Goal: Information Seeking & Learning: Learn about a topic

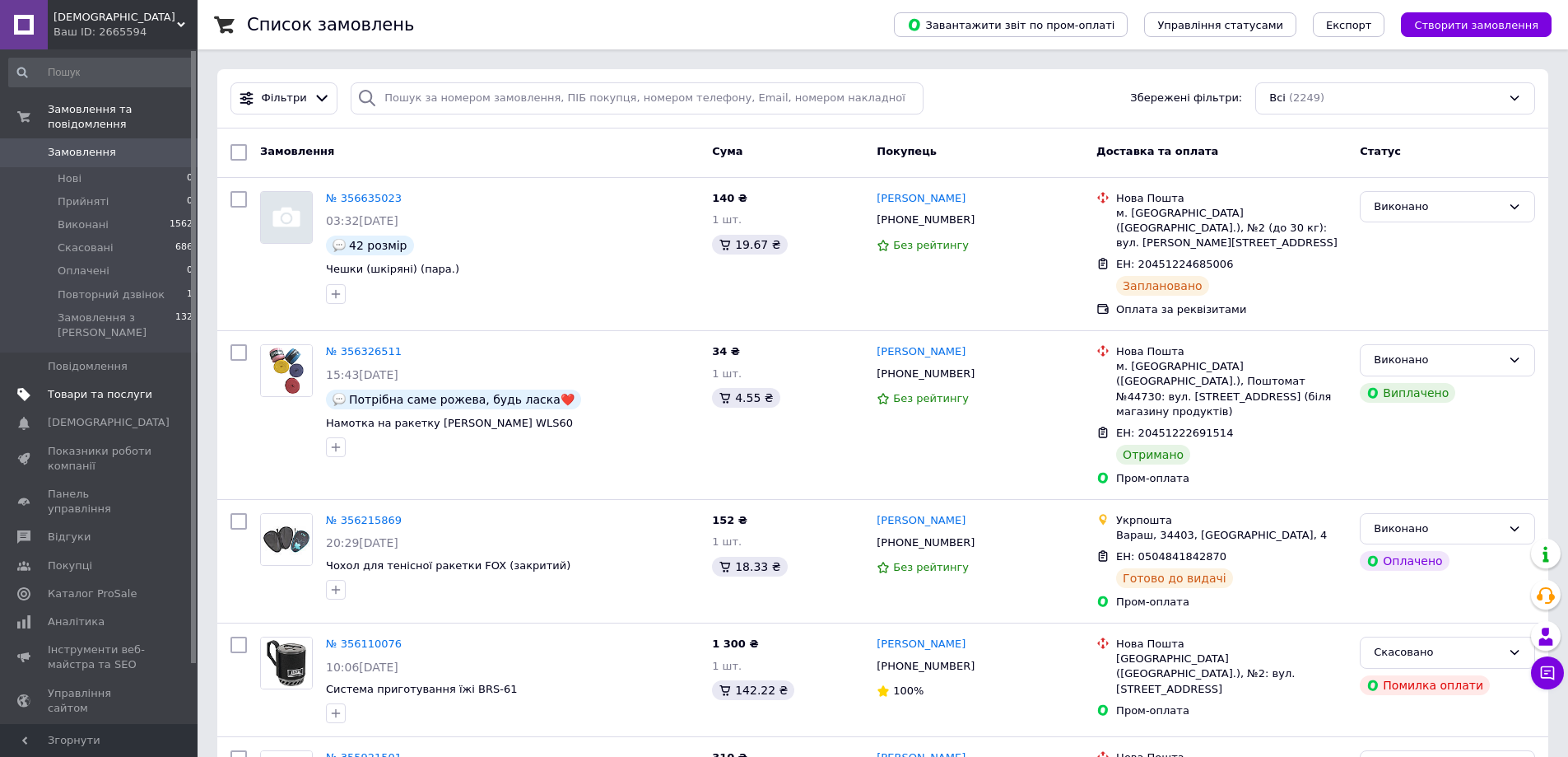
click at [84, 387] on span "Товари та послуги" at bounding box center [99, 395] width 104 height 15
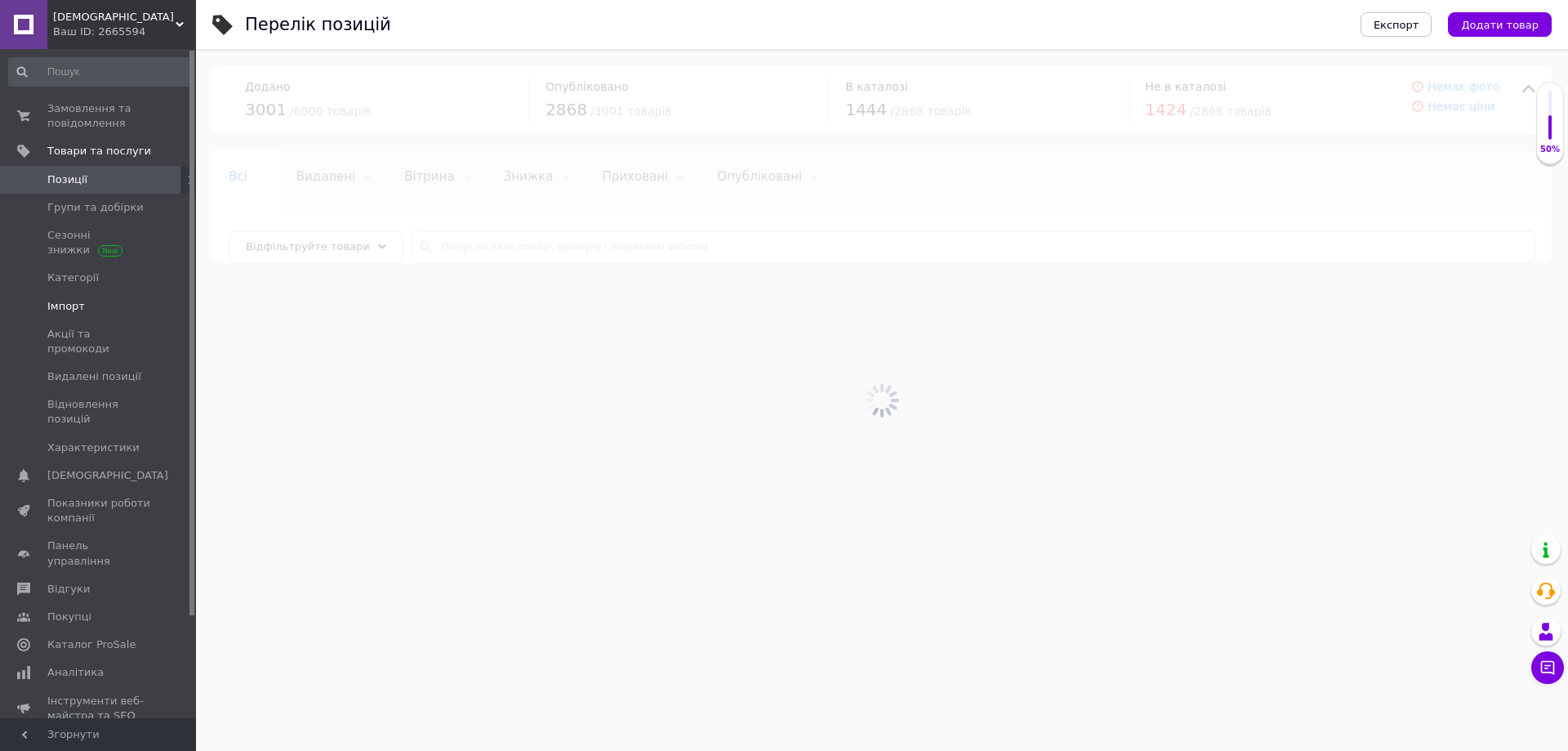
click at [69, 304] on span "Імпорт" at bounding box center [66, 306] width 37 height 15
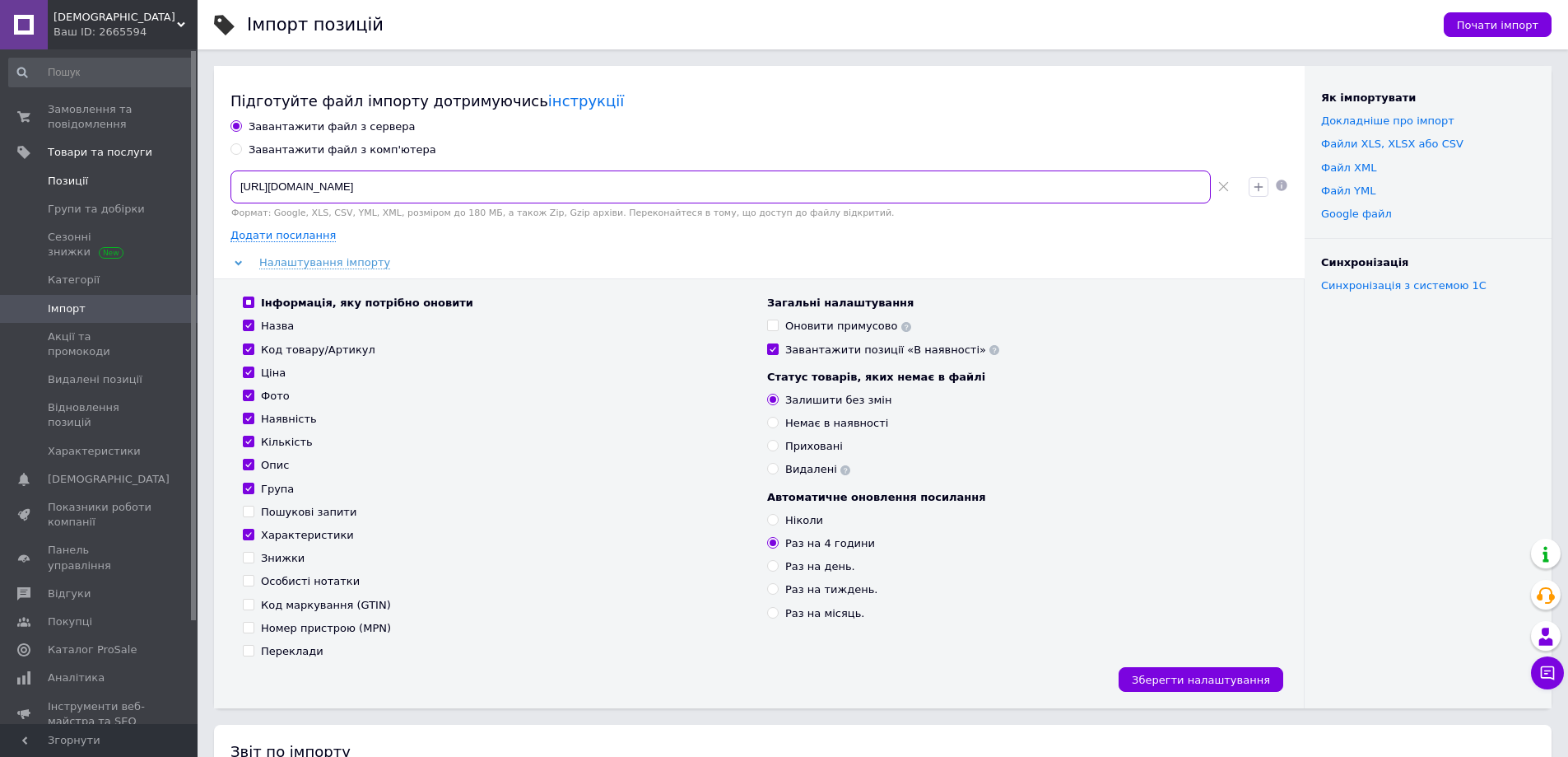
drag, startPoint x: 641, startPoint y: 192, endPoint x: 121, endPoint y: 192, distance: 520.0
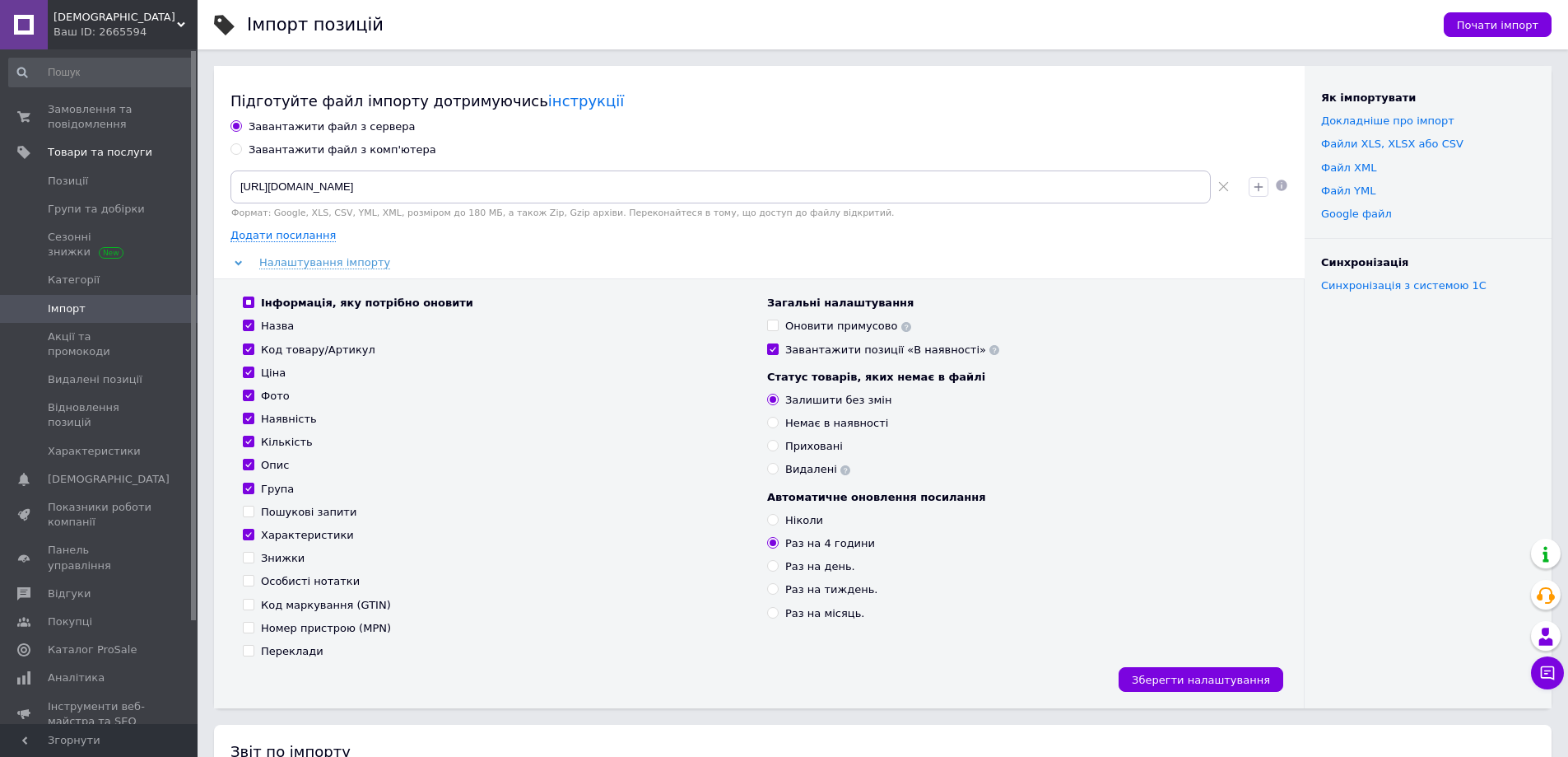
click at [80, 310] on span "Імпорт" at bounding box center [67, 309] width 38 height 15
click at [69, 124] on span "Замовлення та повідомлення" at bounding box center [99, 117] width 104 height 30
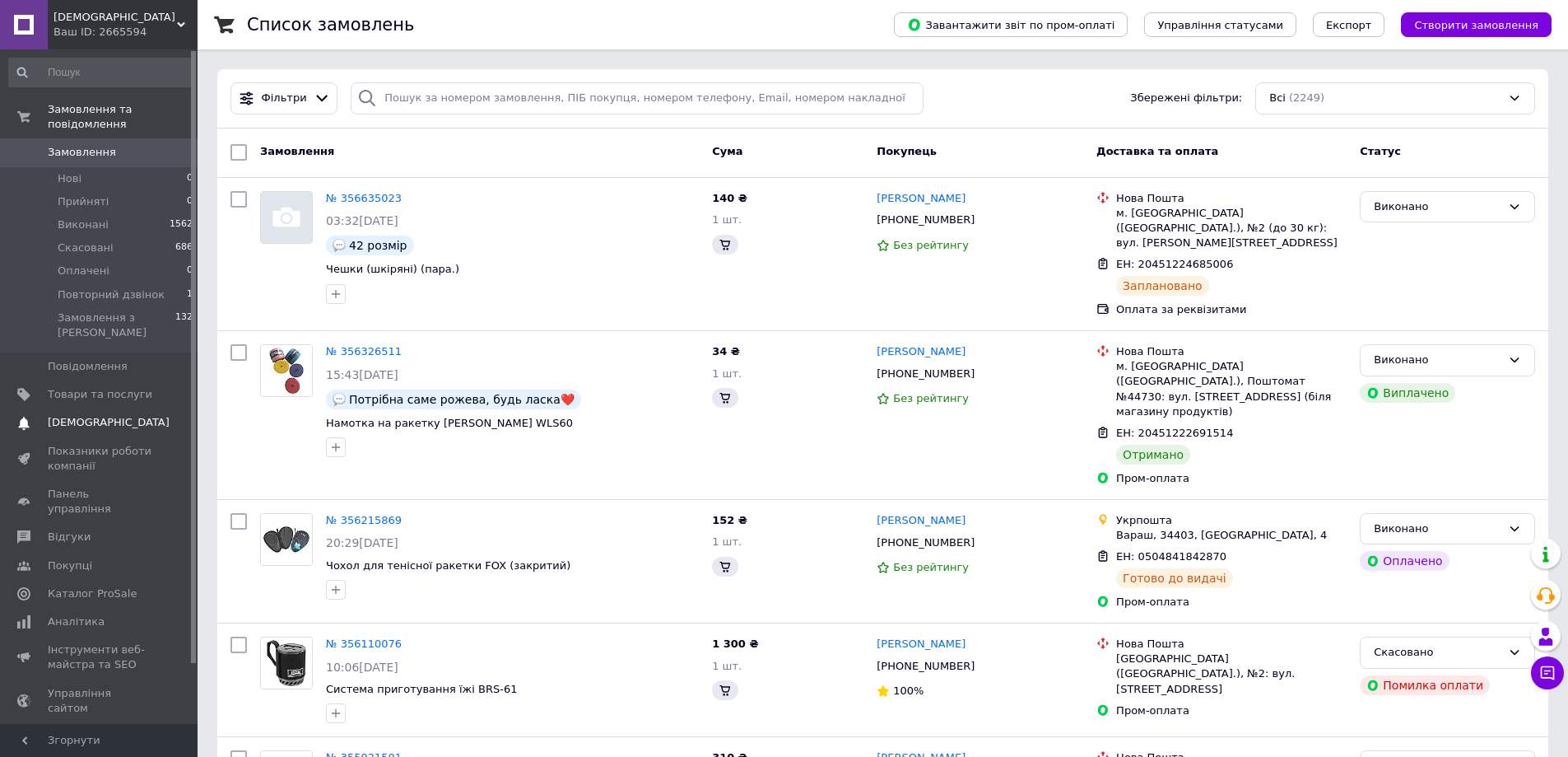
click at [76, 415] on span "[DEMOGRAPHIC_DATA]" at bounding box center [109, 422] width 122 height 15
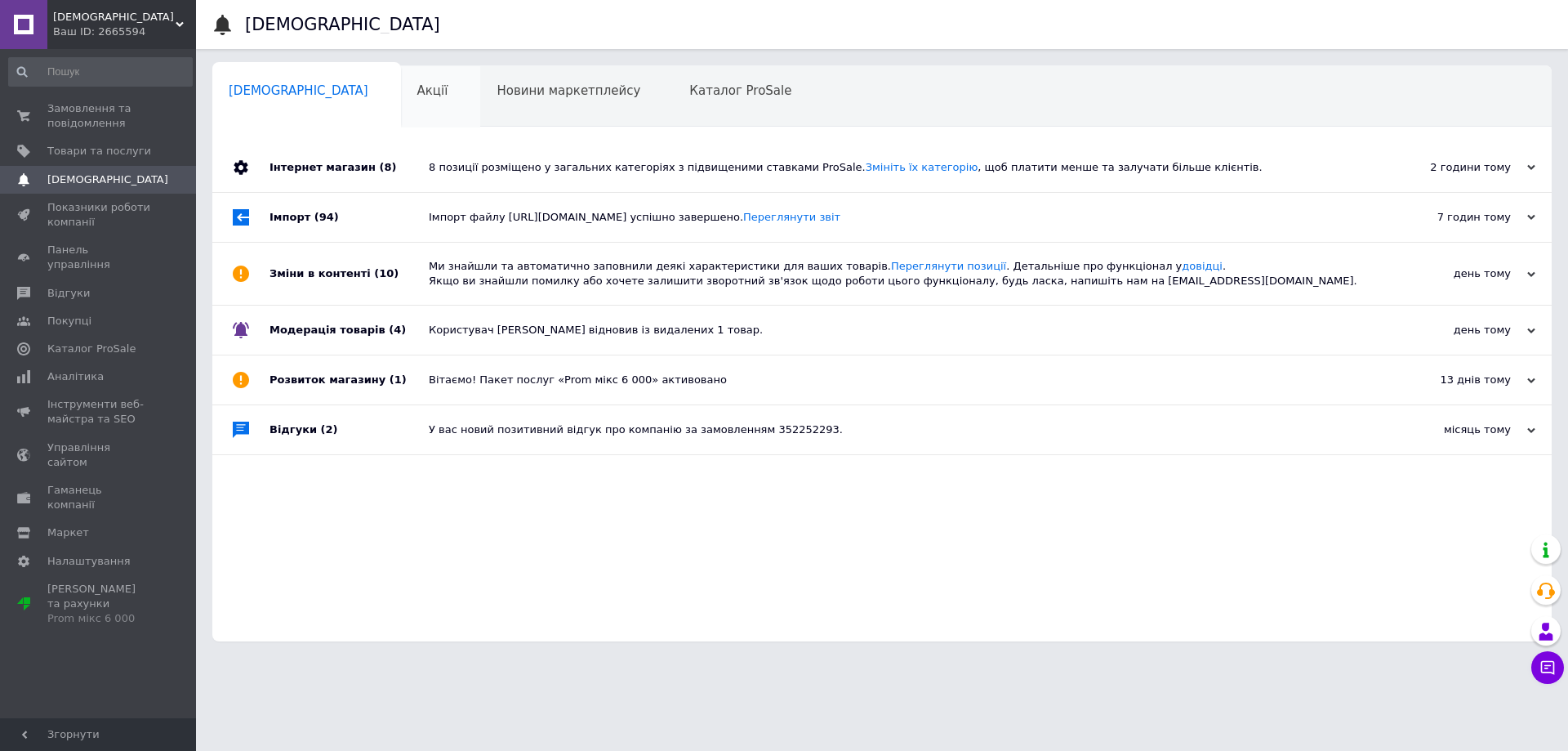
click at [401, 89] on div "Акції 0" at bounding box center [441, 97] width 80 height 62
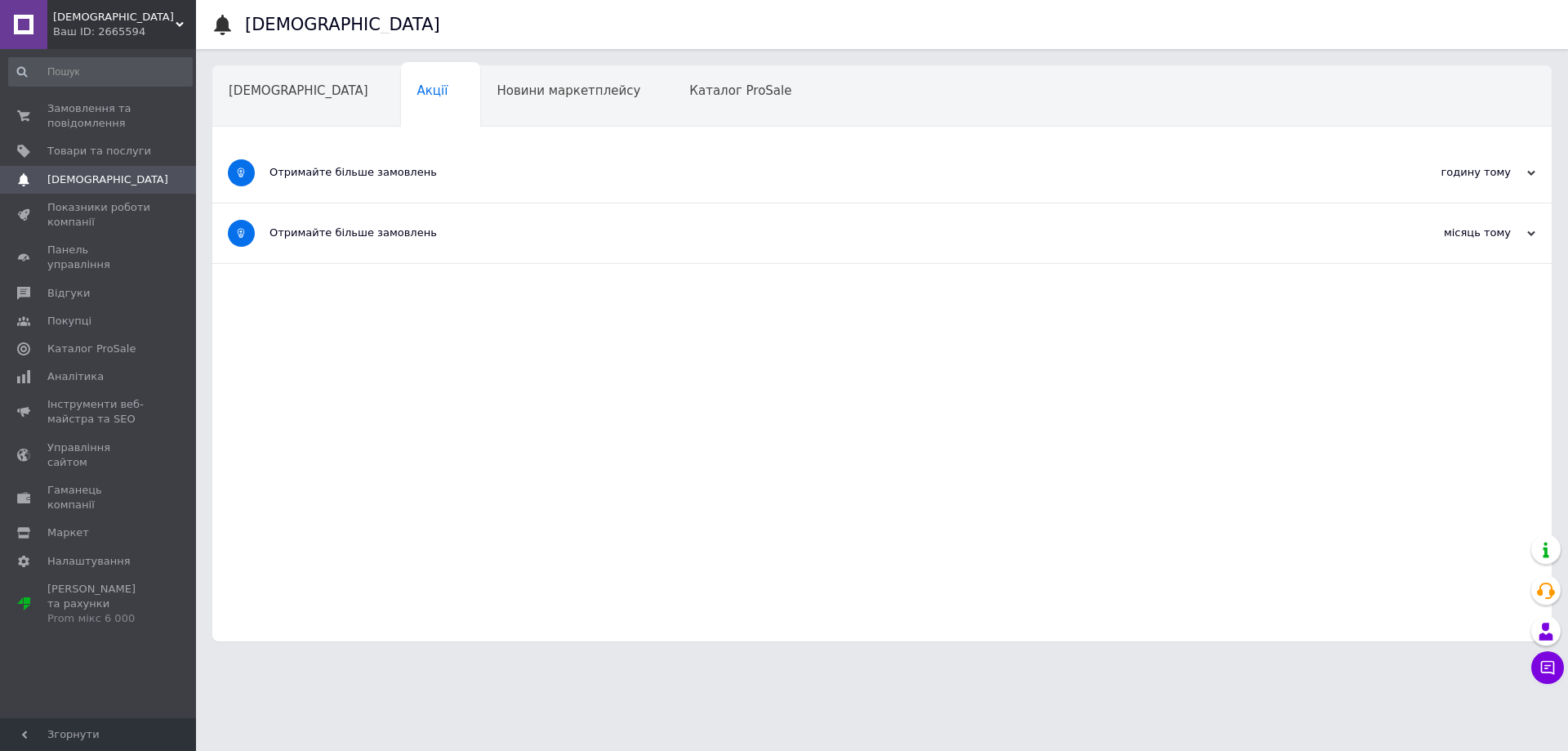
click at [497, 89] on span "Новини маркетплейсу" at bounding box center [569, 91] width 143 height 15
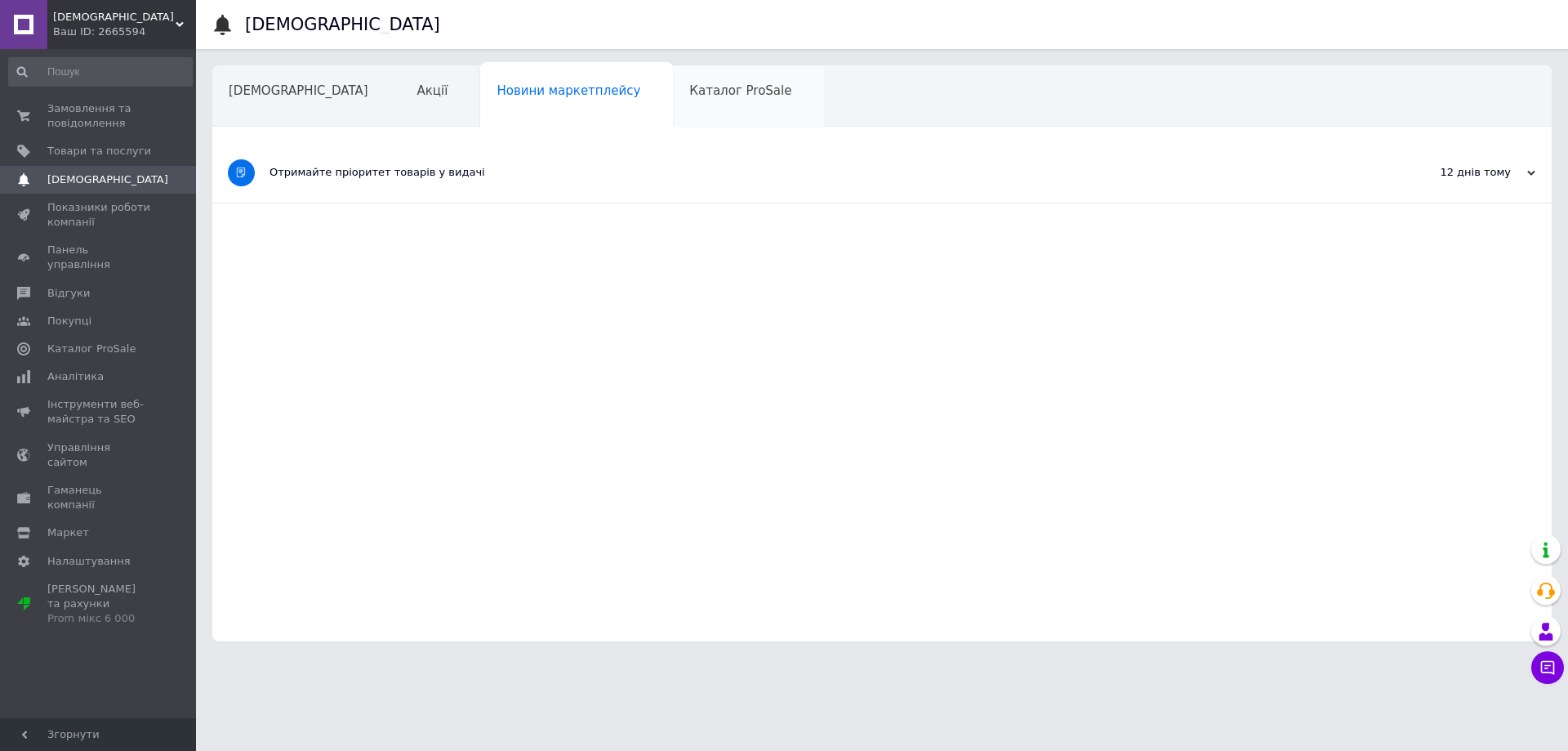
click at [673, 105] on div "Каталог ProSale" at bounding box center [748, 97] width 151 height 62
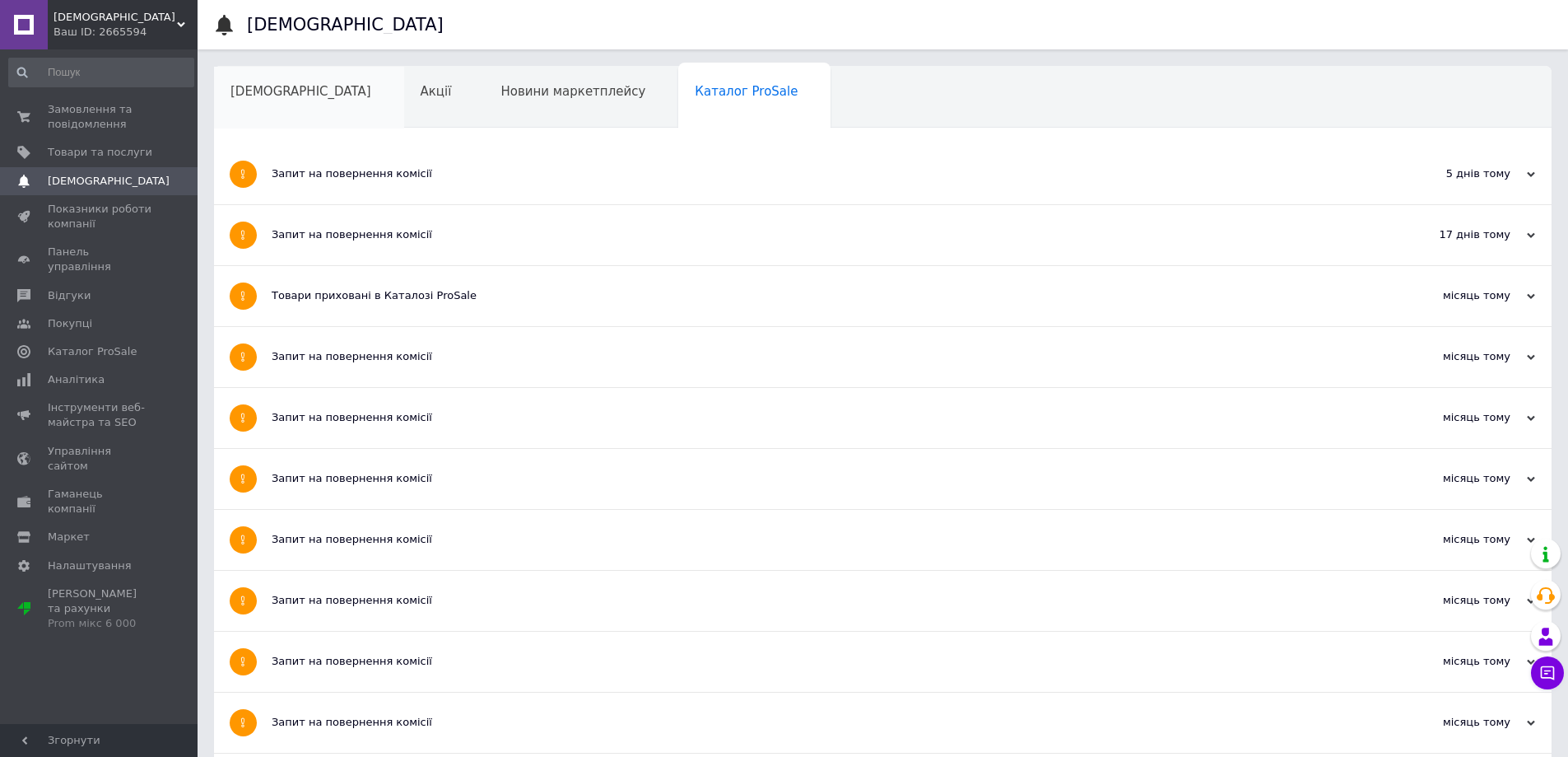
click at [259, 98] on span "[DEMOGRAPHIC_DATA]" at bounding box center [301, 92] width 141 height 15
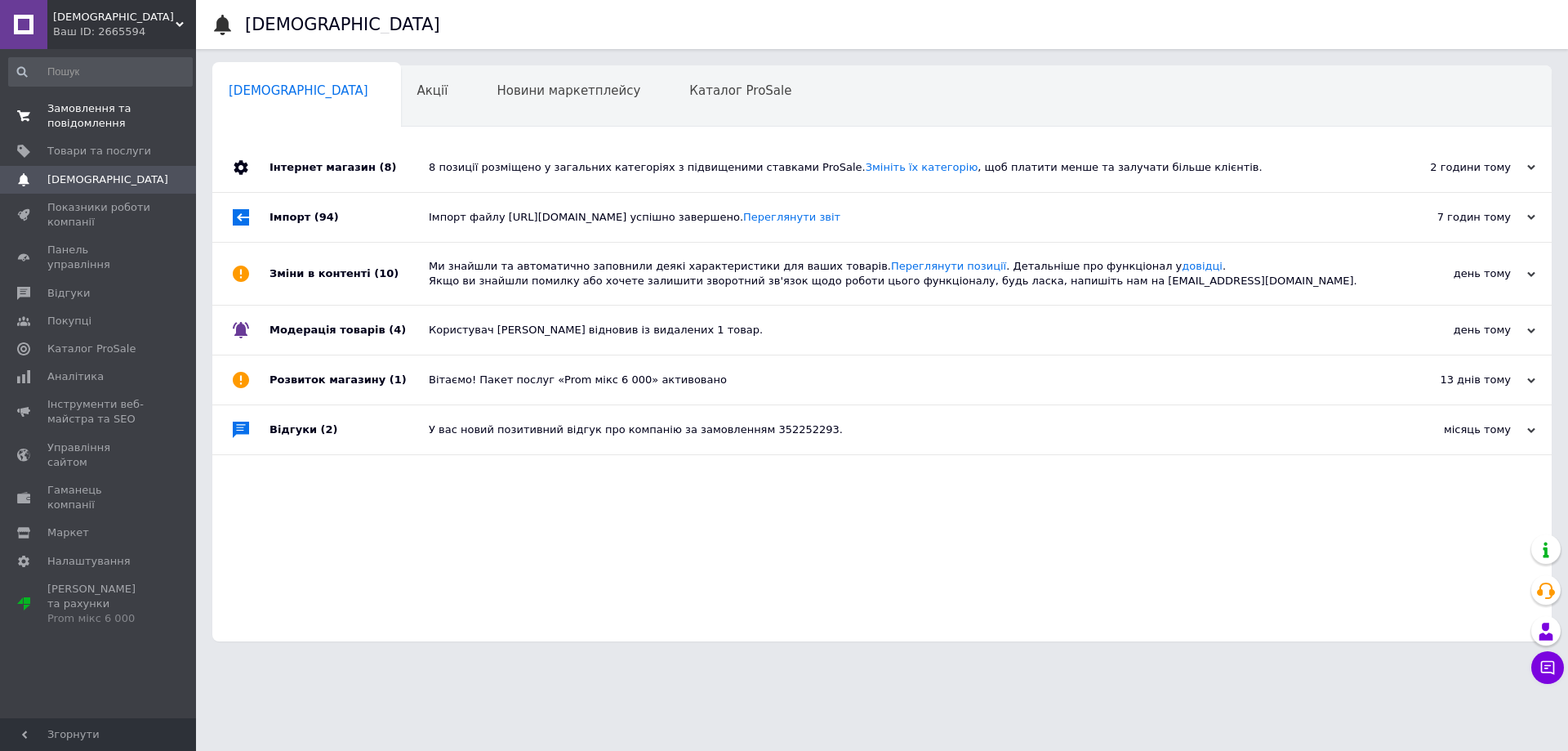
click at [78, 127] on span "Замовлення та повідомлення" at bounding box center [99, 116] width 103 height 30
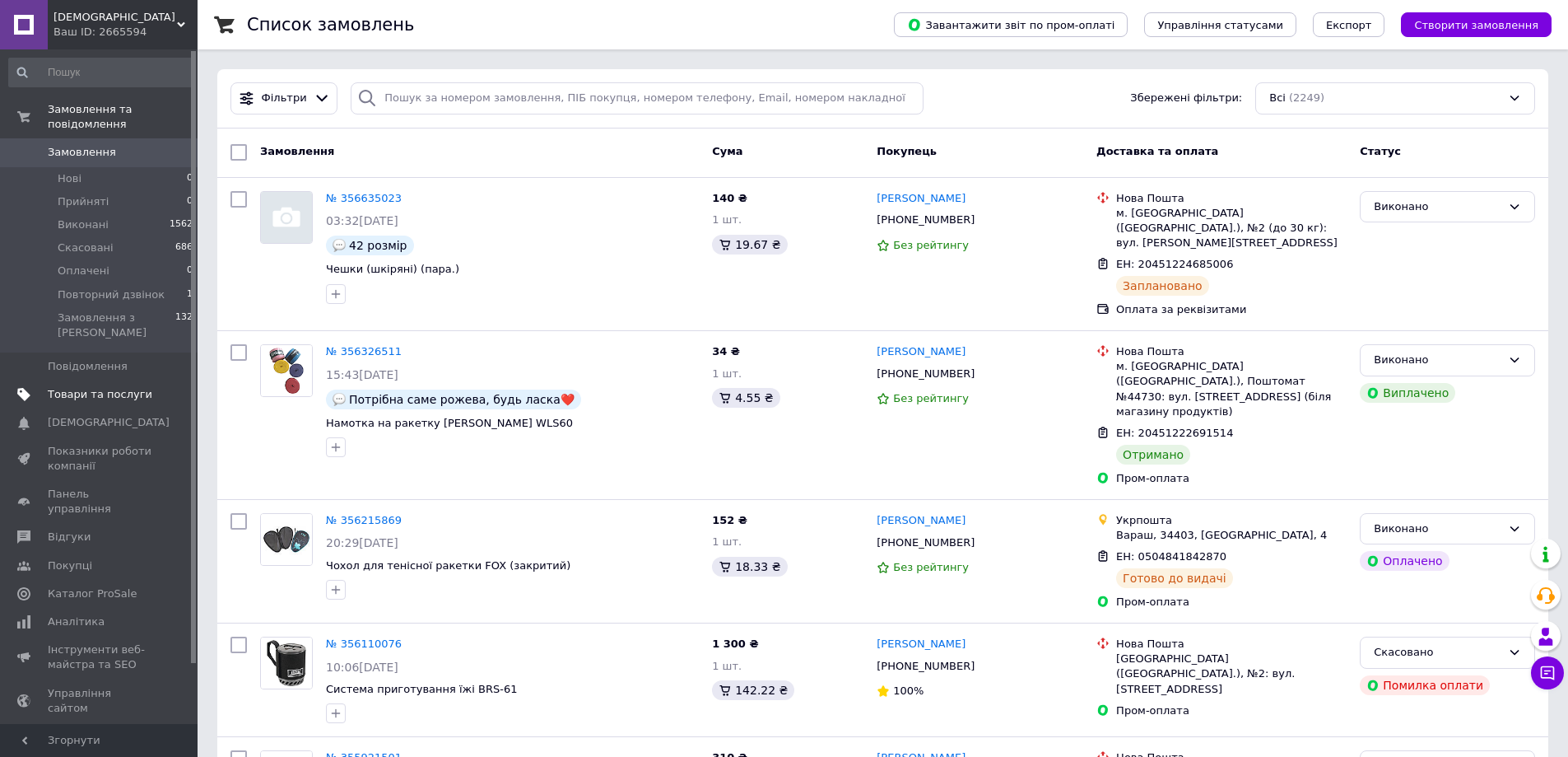
click at [97, 387] on span "Товари та послуги" at bounding box center [99, 395] width 104 height 15
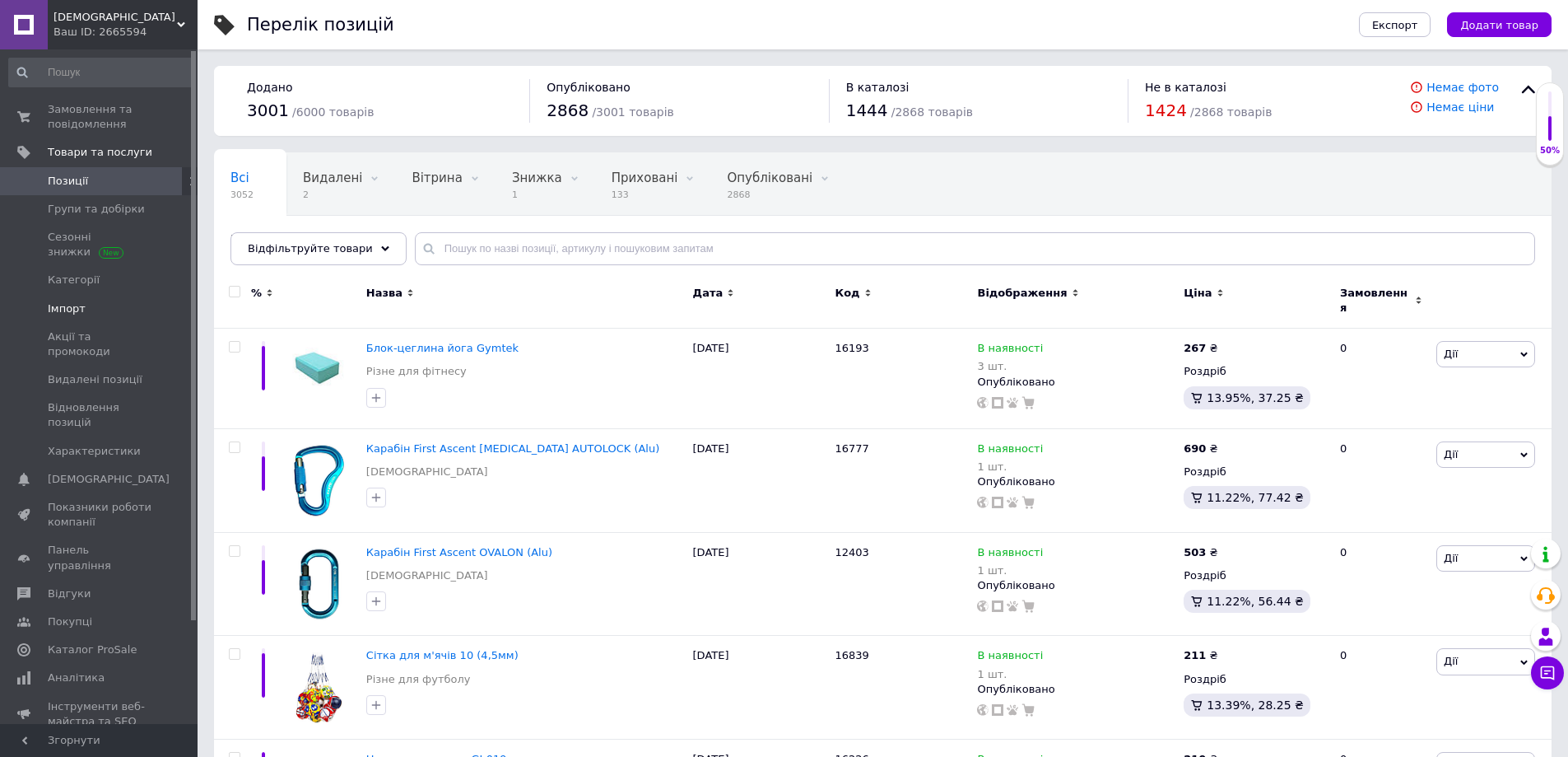
click at [81, 308] on span "Імпорт" at bounding box center [99, 309] width 104 height 15
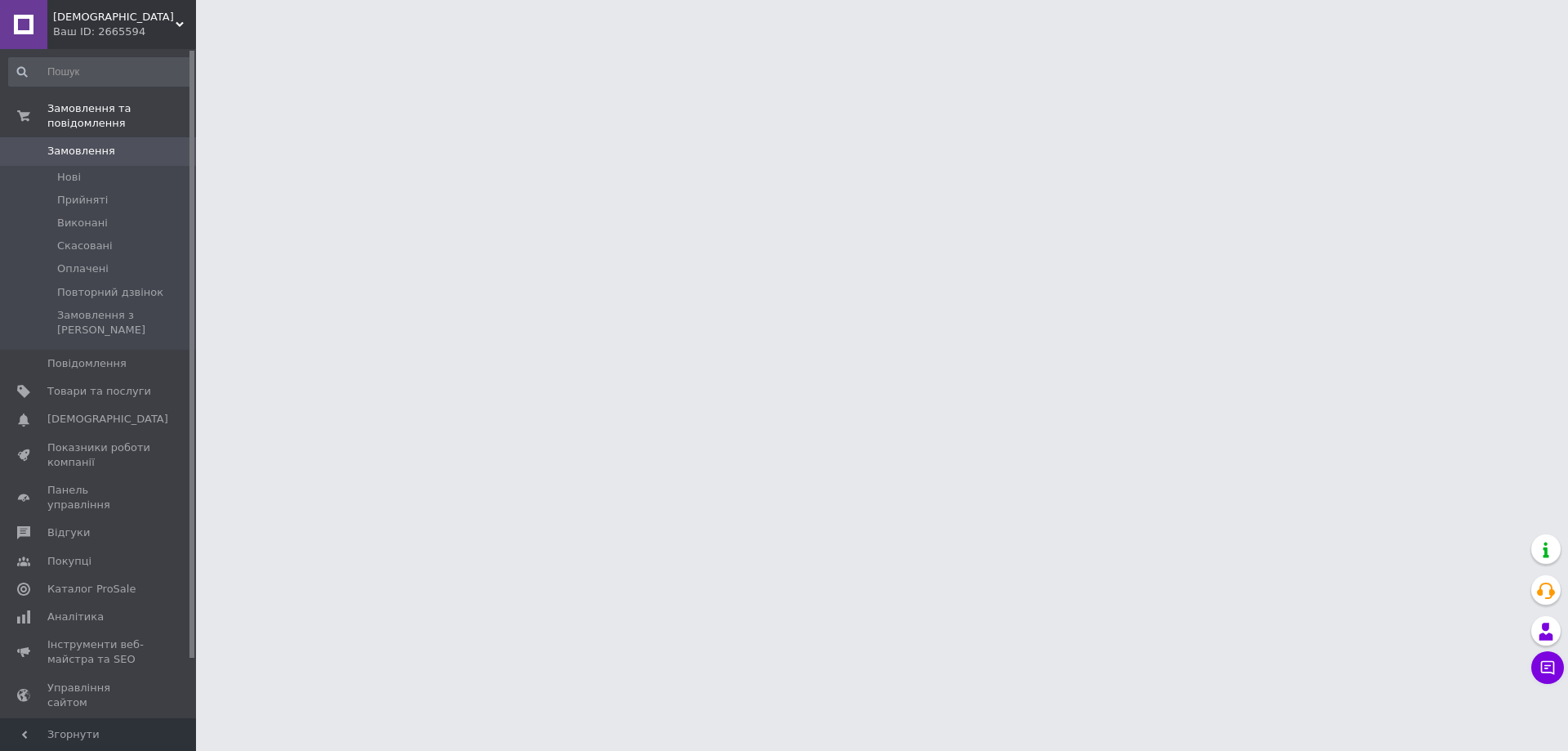
click at [87, 143] on span "Замовлення" at bounding box center [81, 151] width 68 height 15
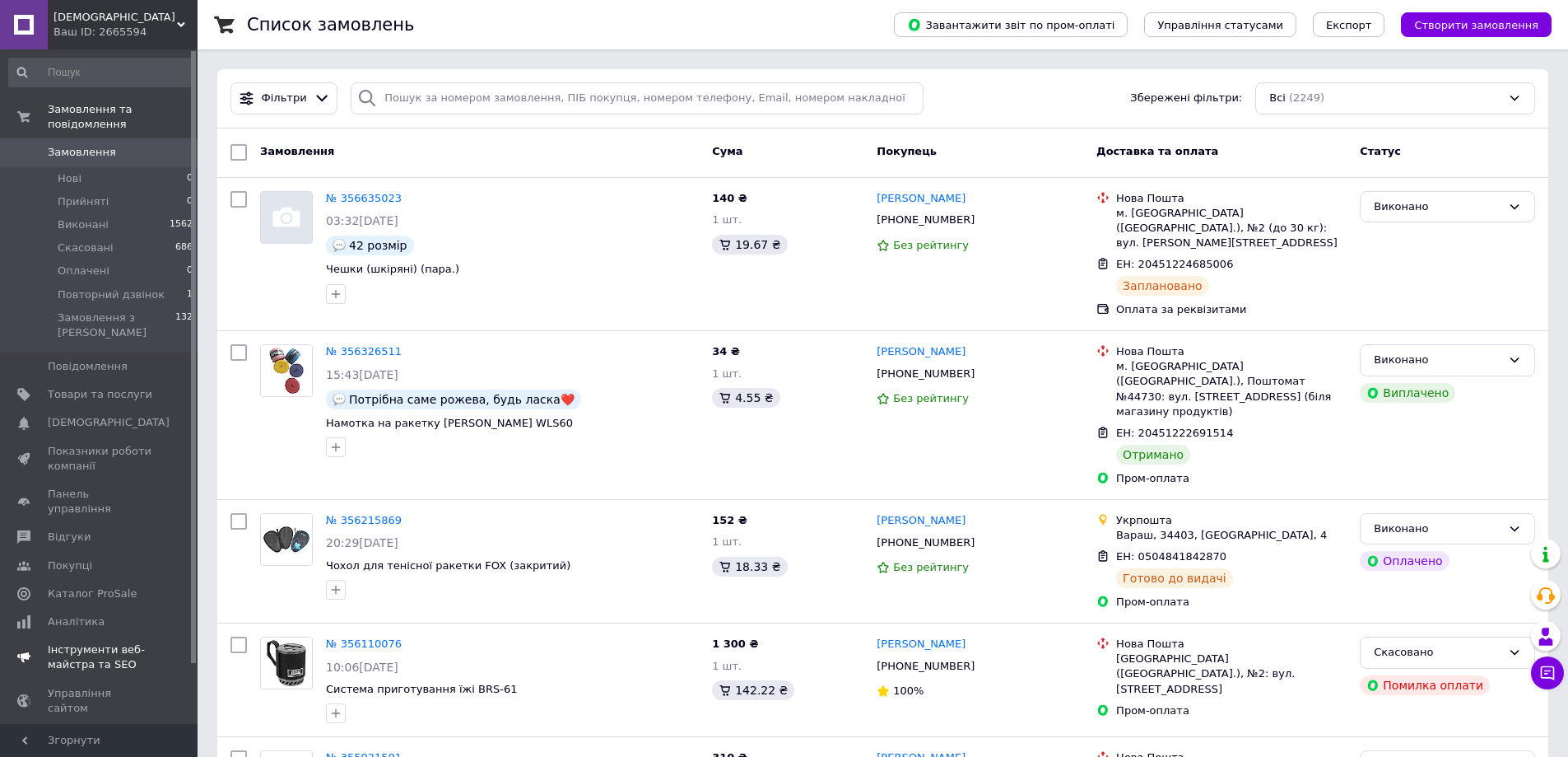
click at [73, 437] on link "Показники роботи компанії" at bounding box center [101, 459] width 203 height 43
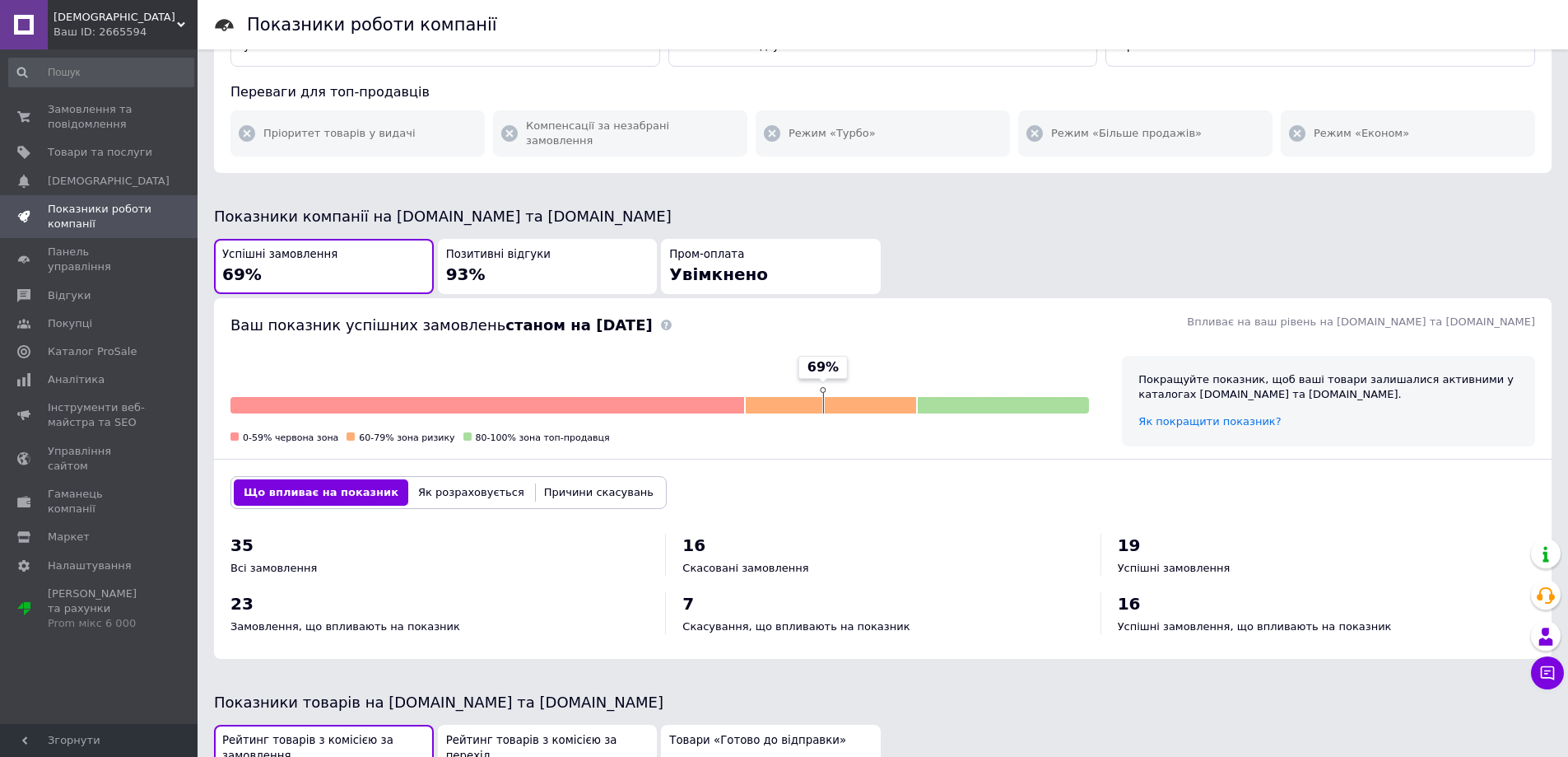
scroll to position [329, 0]
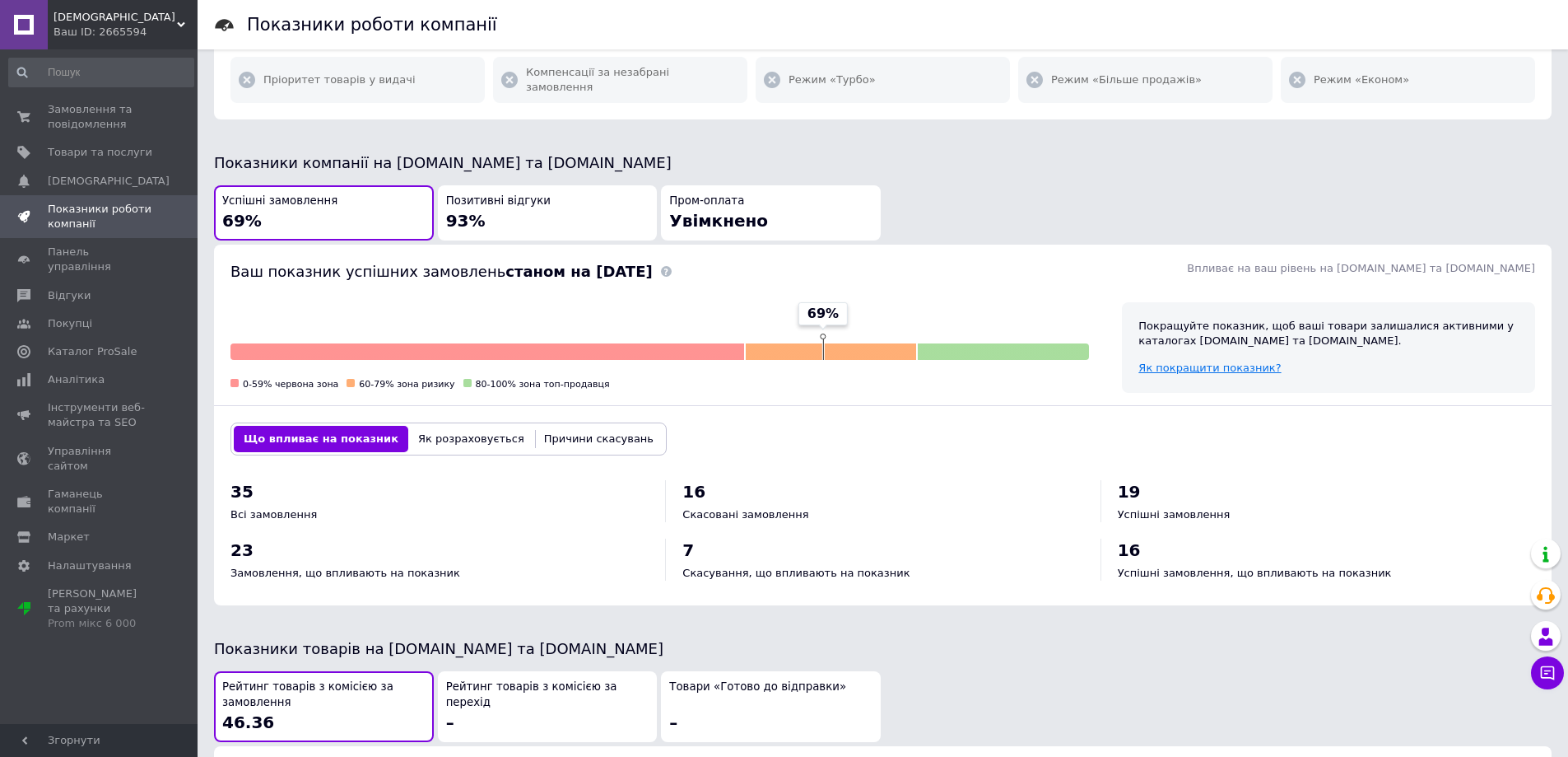
click at [1186, 361] on span "Як покращити показник?" at bounding box center [1210, 367] width 143 height 12
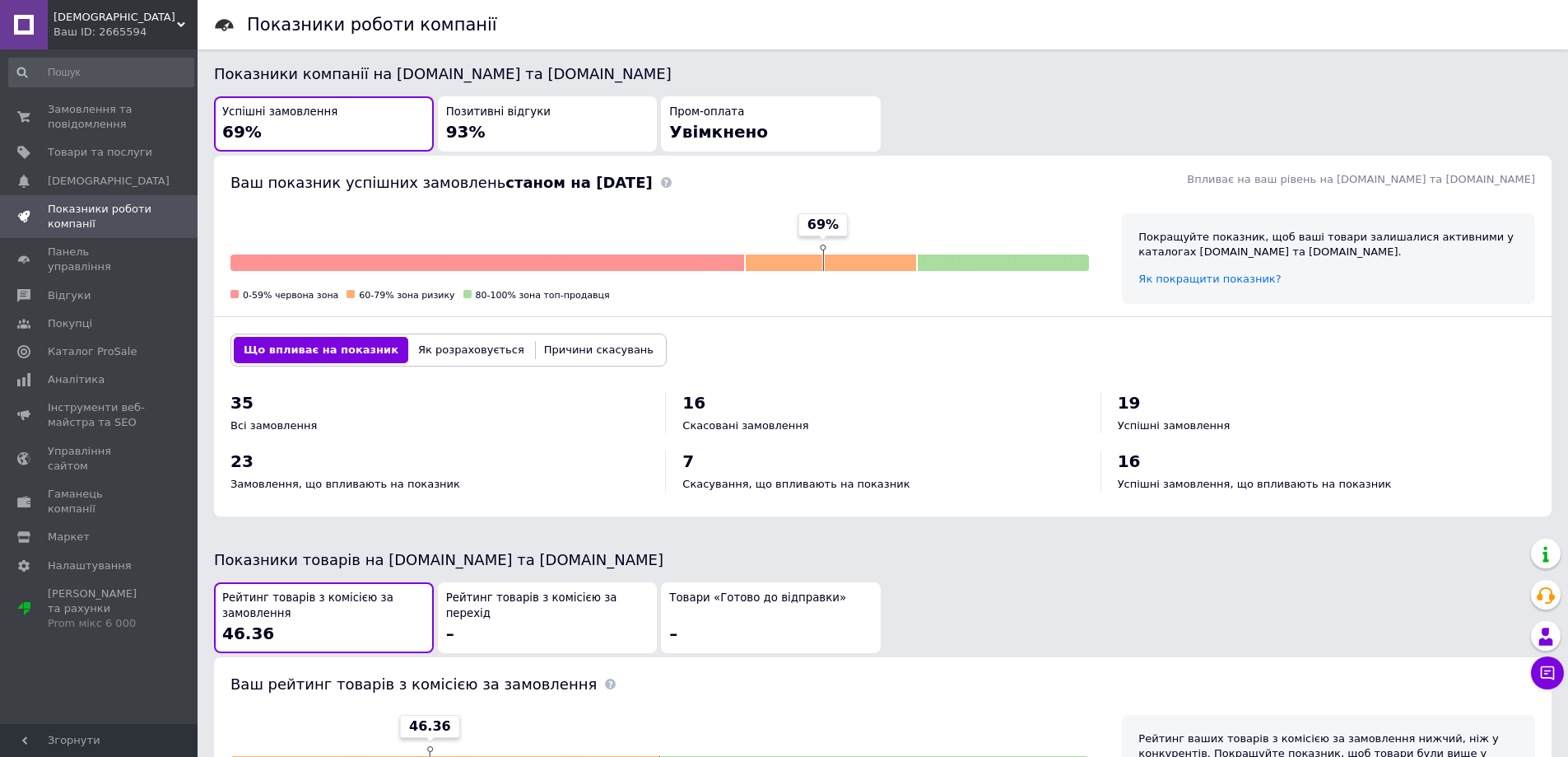
scroll to position [576, 0]
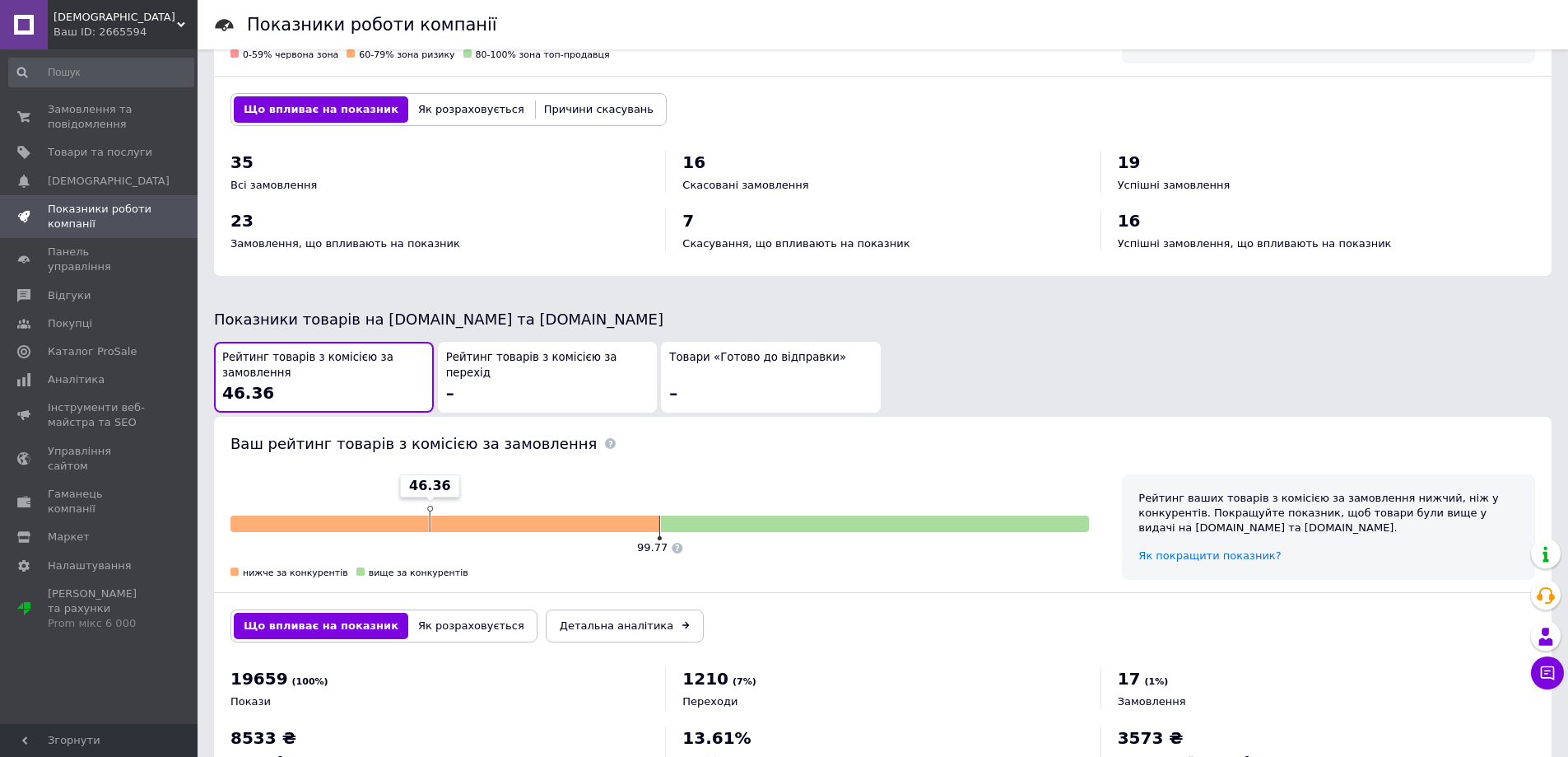
click at [552, 365] on div "Рейтинг товарів з комісією за перехід –" at bounding box center [548, 376] width 204 height 53
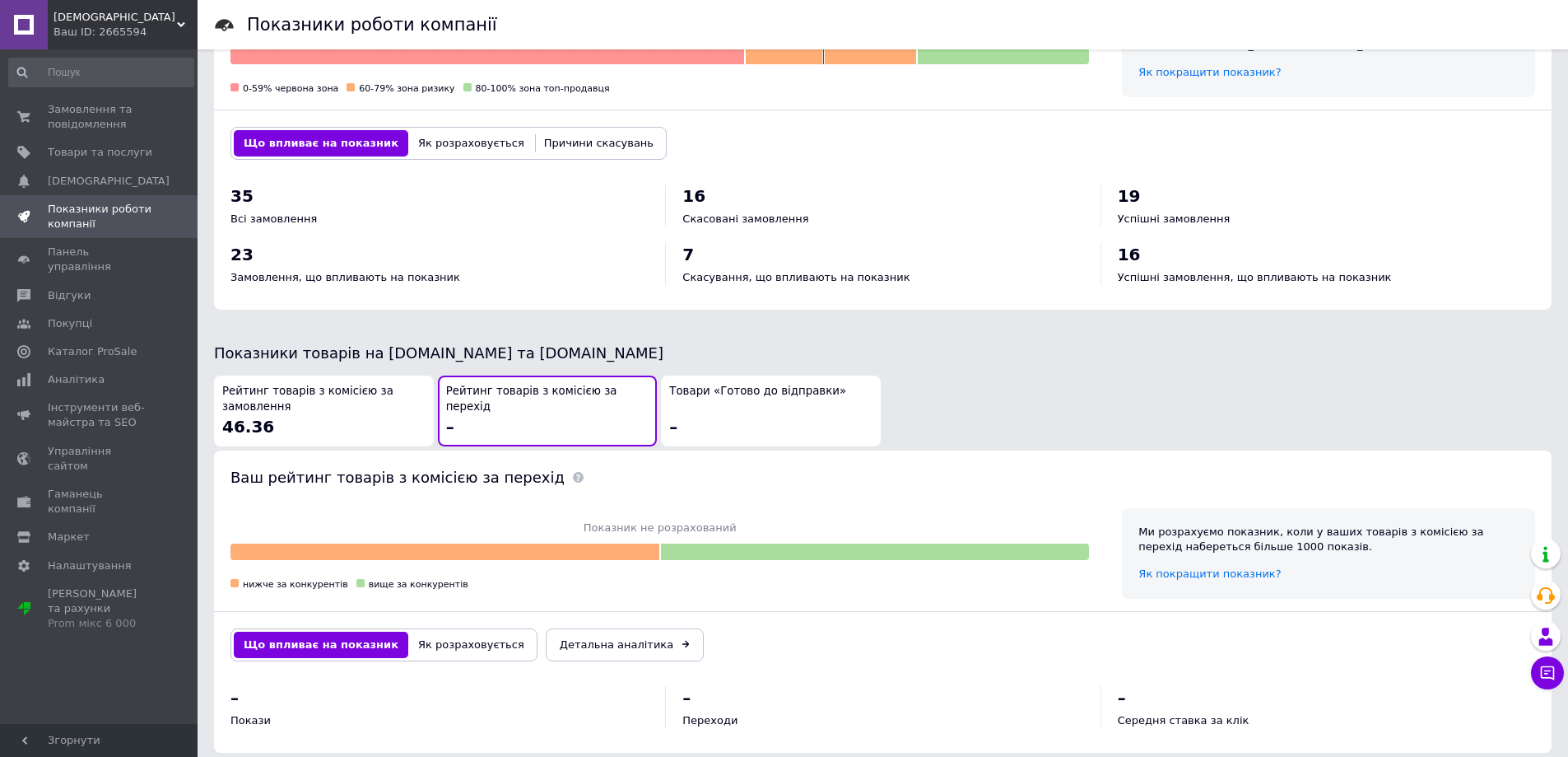
click at [768, 386] on div "Товари «Готово до відправки» –" at bounding box center [771, 410] width 204 height 53
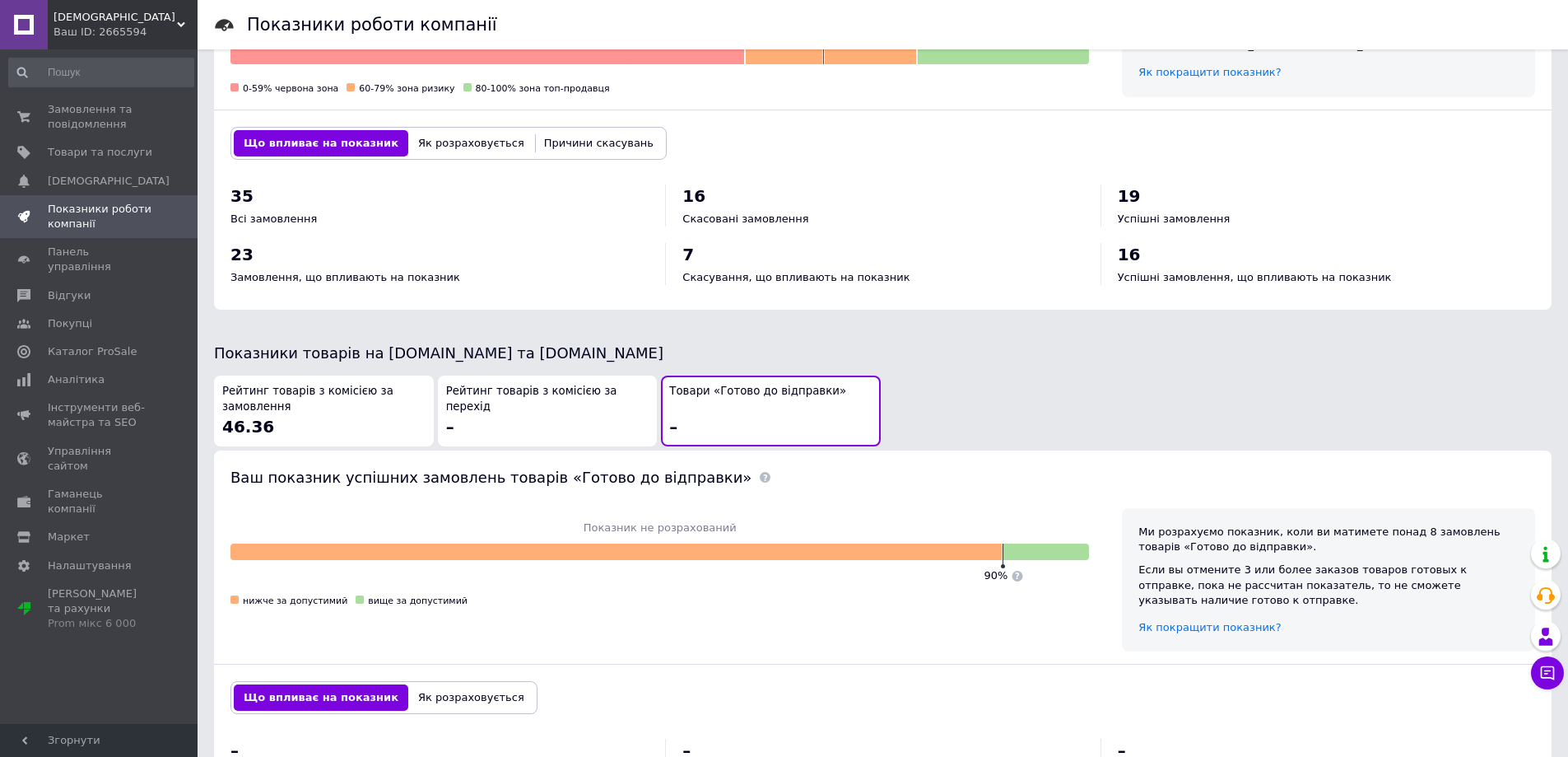
click at [554, 386] on div "Рейтинг товарів з комісією за перехід –" at bounding box center [548, 410] width 204 height 53
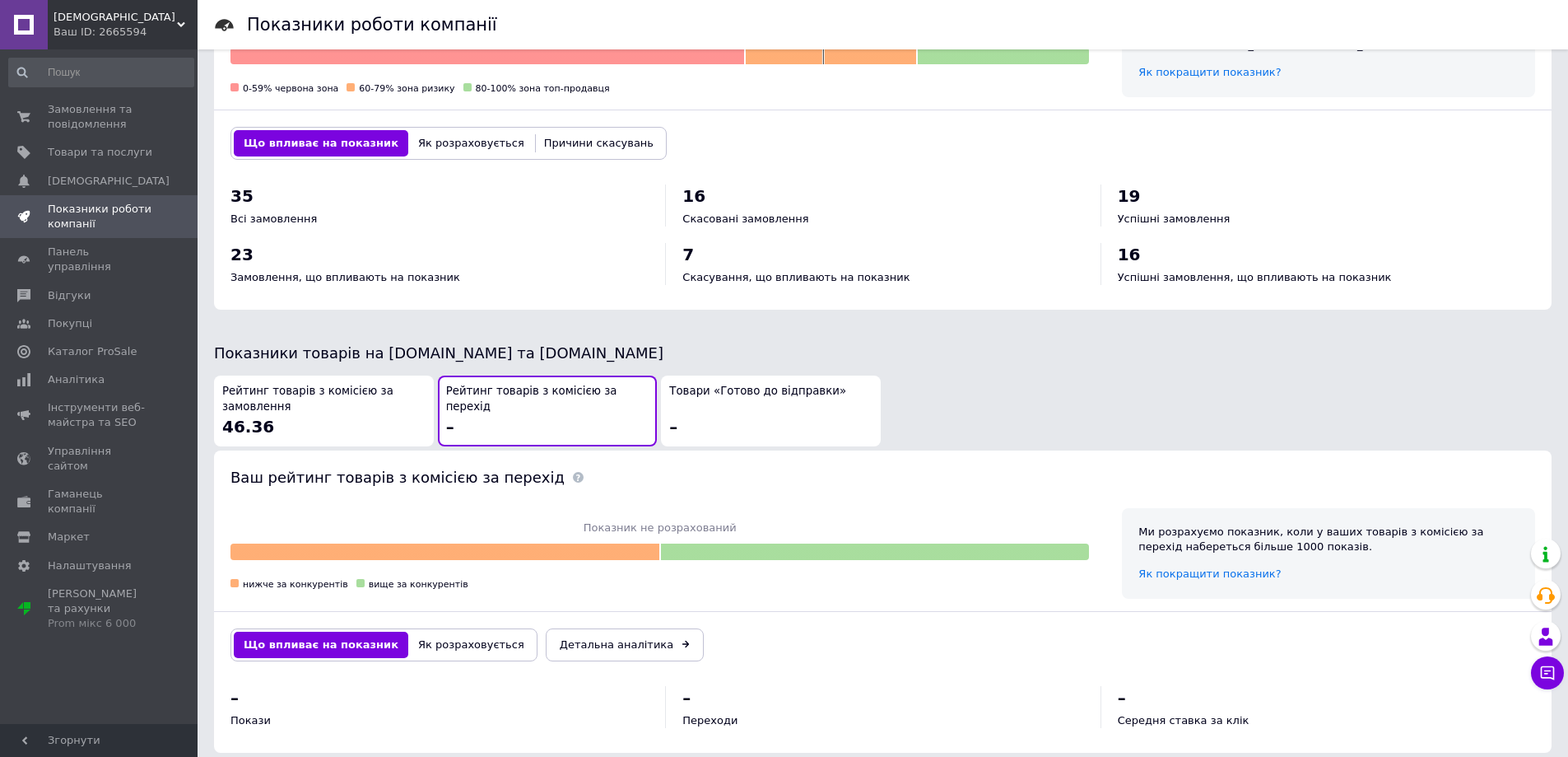
click at [343, 384] on span "Рейтинг товарів з комісією за замовлення" at bounding box center [324, 399] width 204 height 30
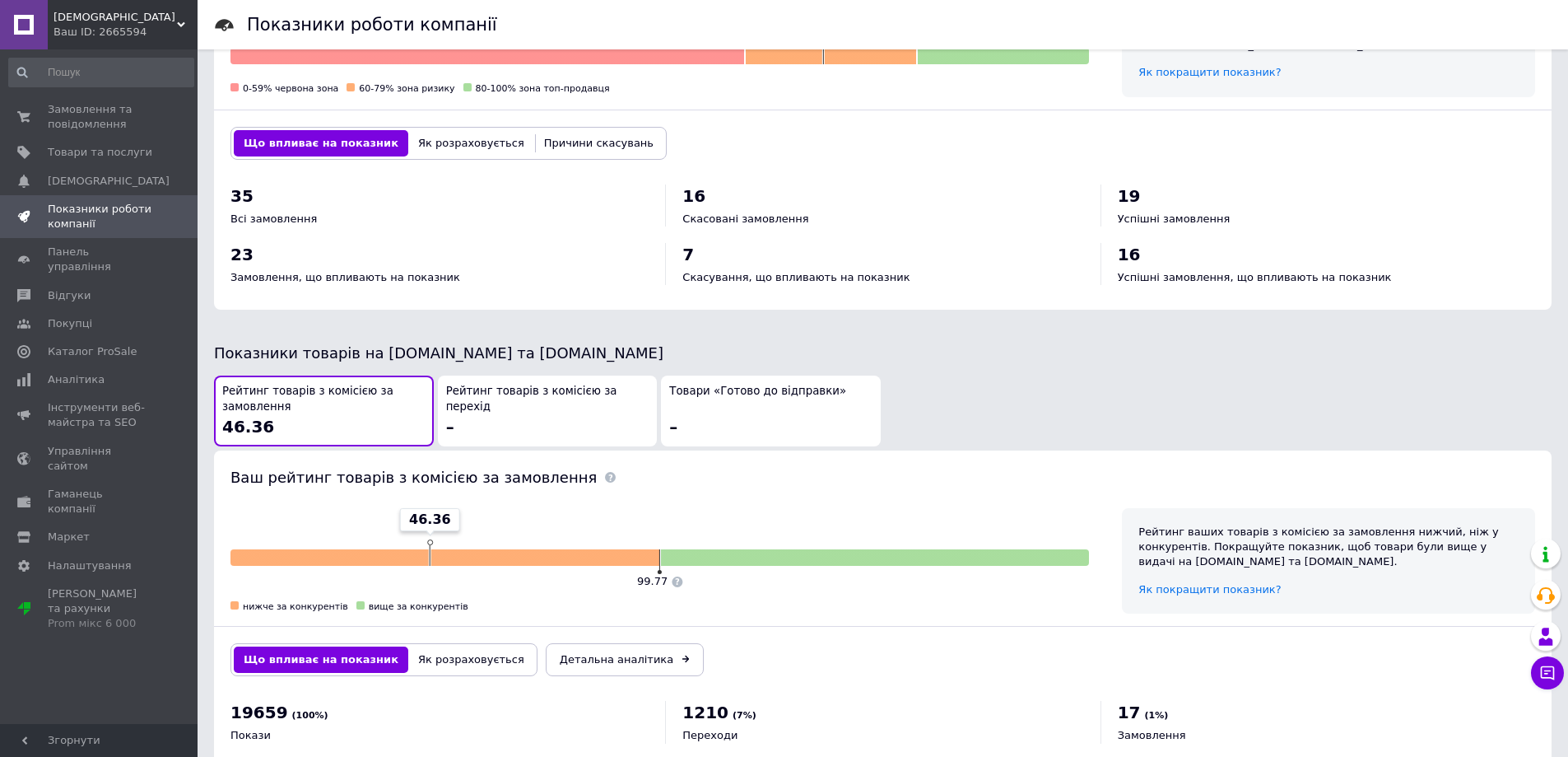
click at [655, 375] on button "Рейтинг товарів з комісією за перехід –" at bounding box center [548, 410] width 219 height 70
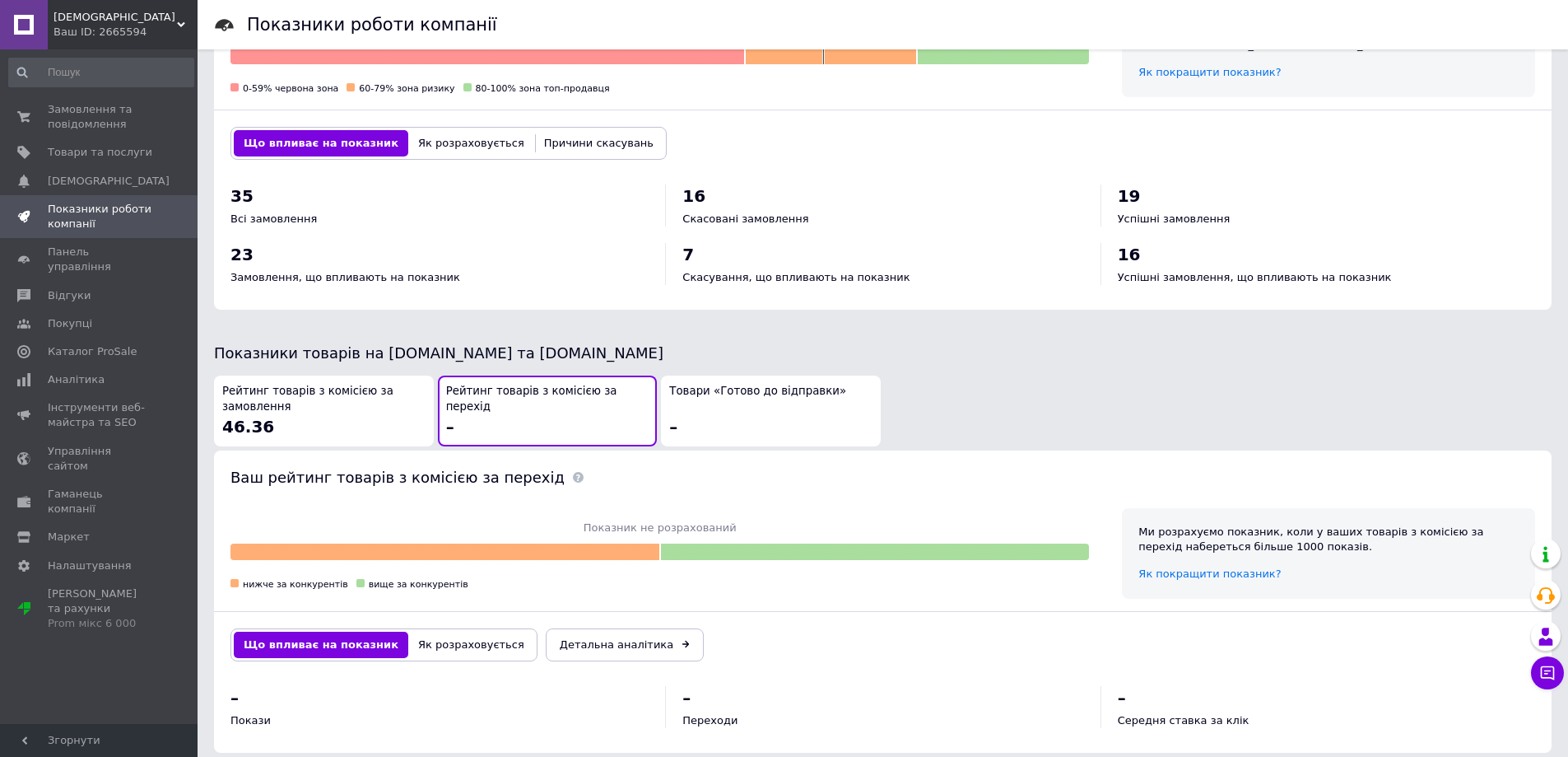
click at [894, 543] on div at bounding box center [659, 559] width 858 height 33
click at [338, 384] on span "Рейтинг товарів з комісією за замовлення" at bounding box center [324, 399] width 204 height 30
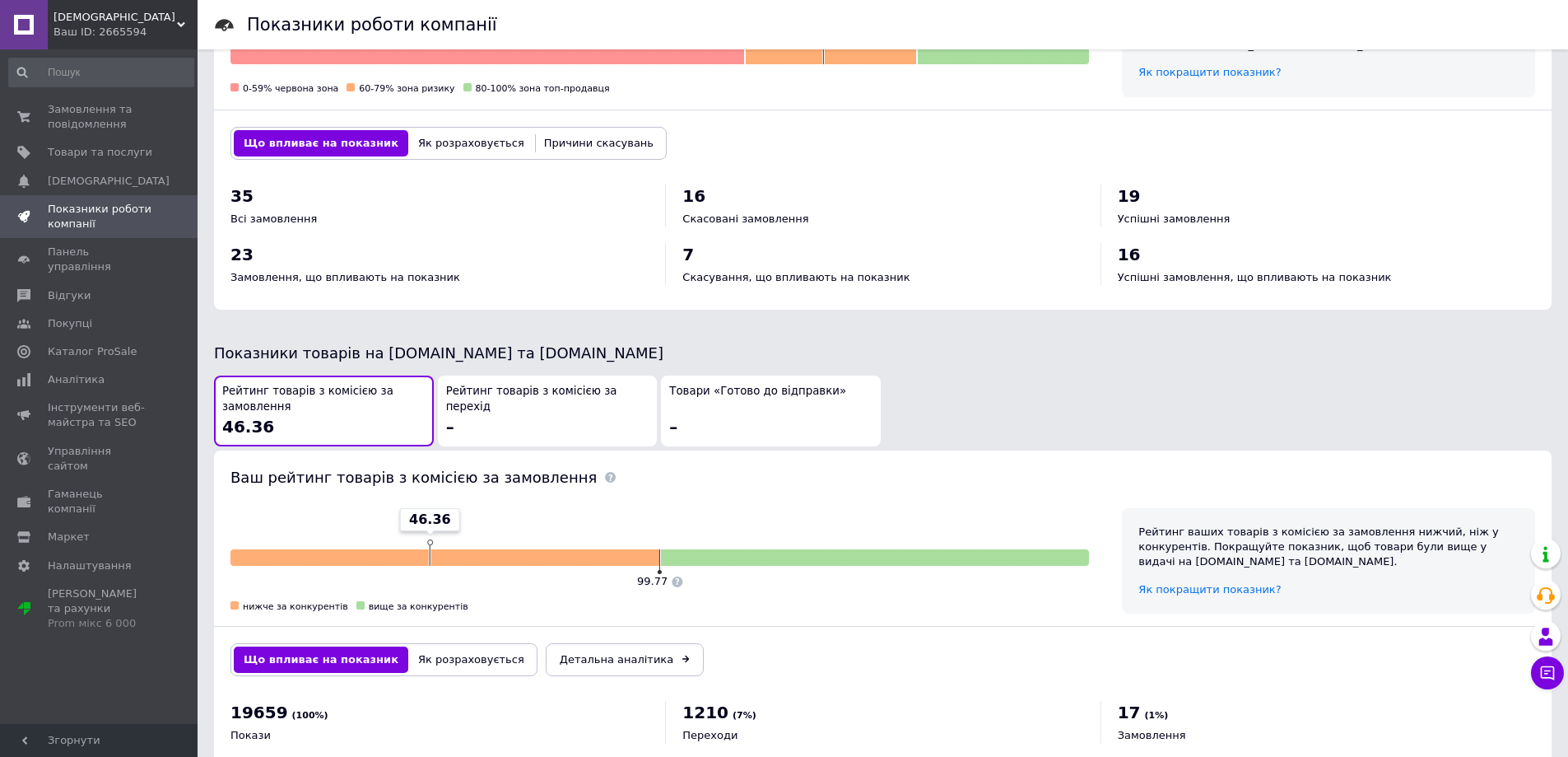
drag, startPoint x: 523, startPoint y: 382, endPoint x: 699, endPoint y: 386, distance: 176.0
click at [524, 384] on div "Рейтинг товарів з комісією за перехід –" at bounding box center [548, 410] width 204 height 53
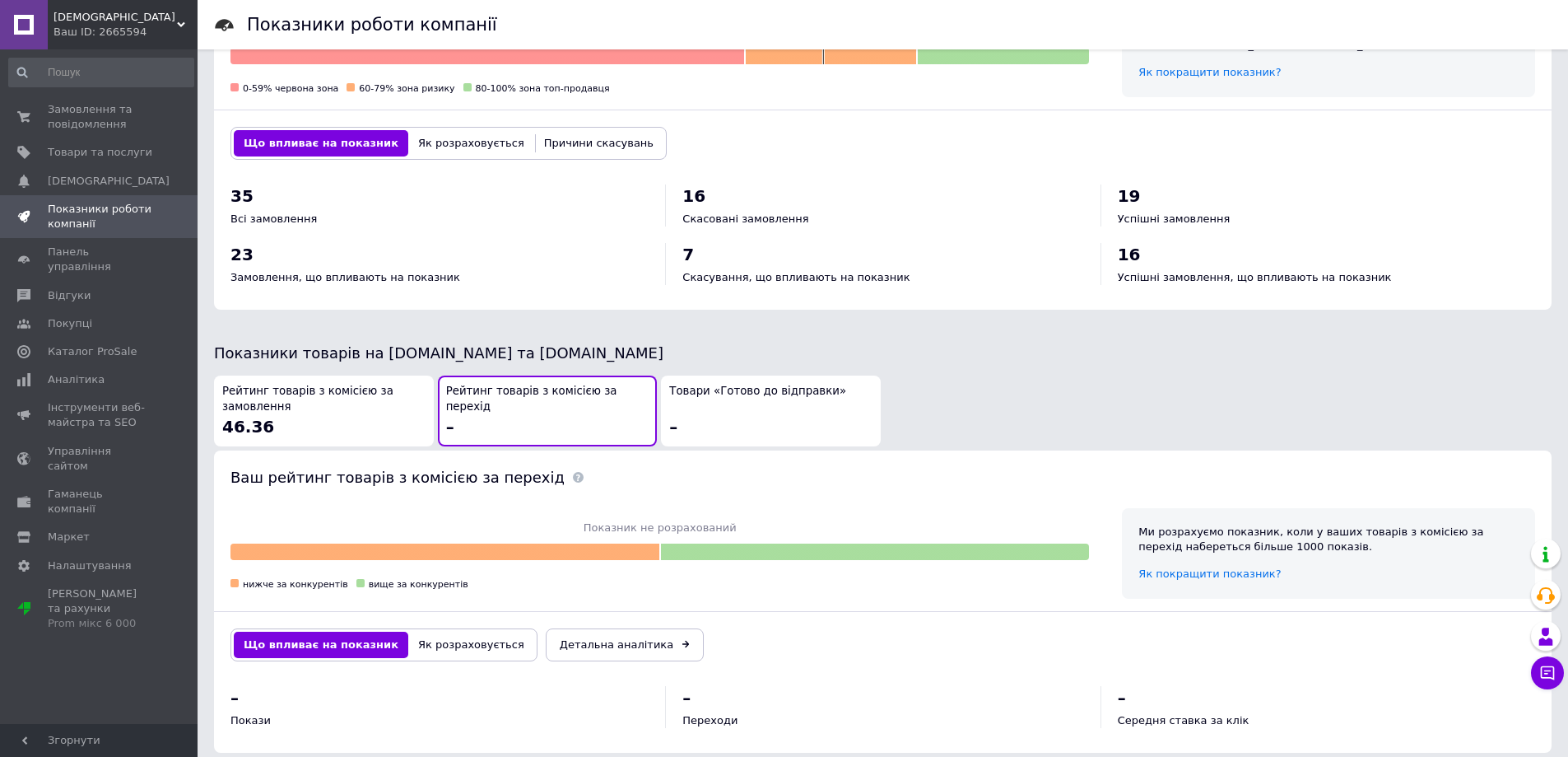
click at [759, 386] on div "Товари «Готово до відправки» –" at bounding box center [771, 410] width 204 height 53
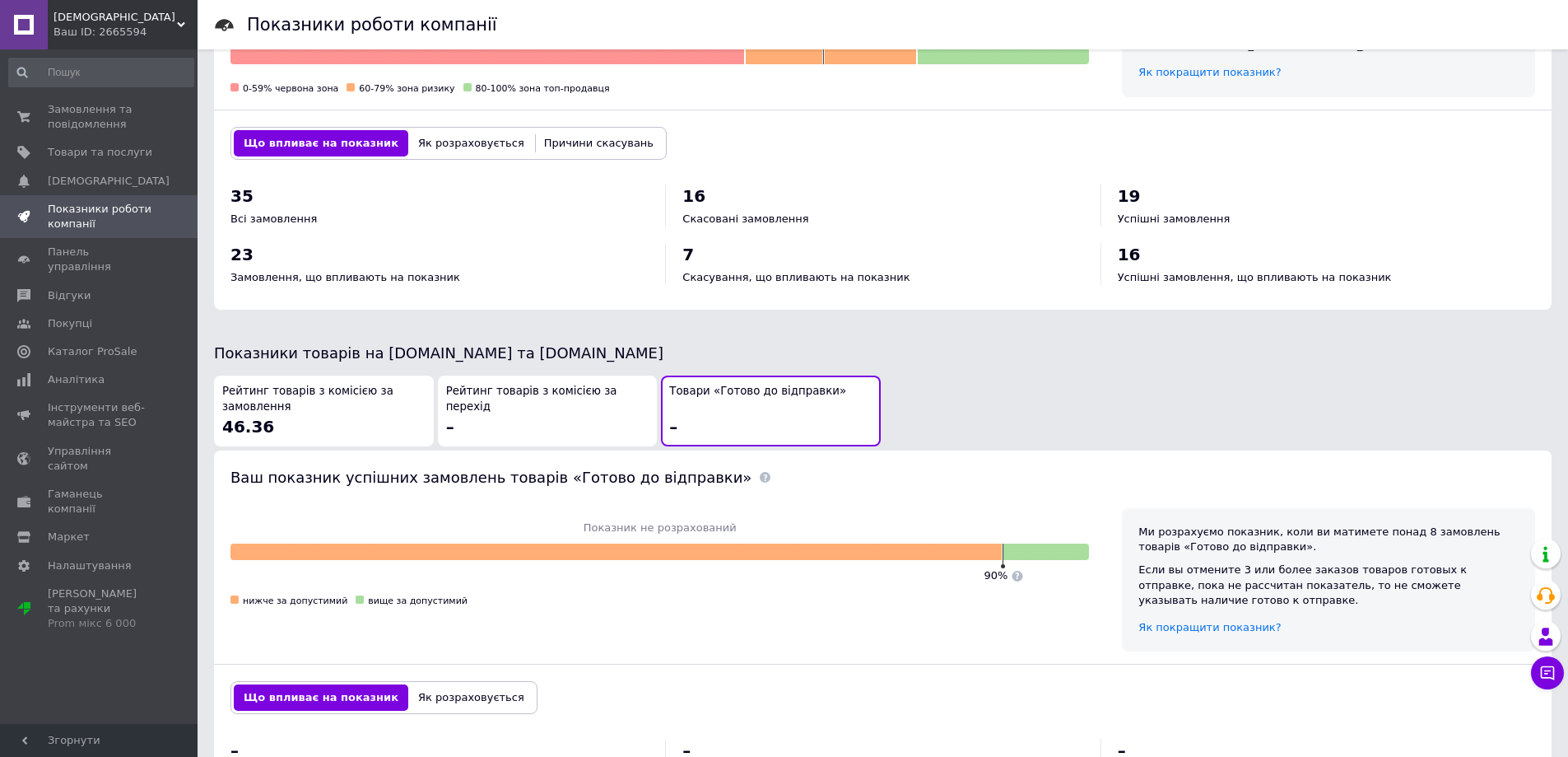
click at [615, 386] on div "Рейтинг товарів з комісією за перехід –" at bounding box center [548, 410] width 204 height 53
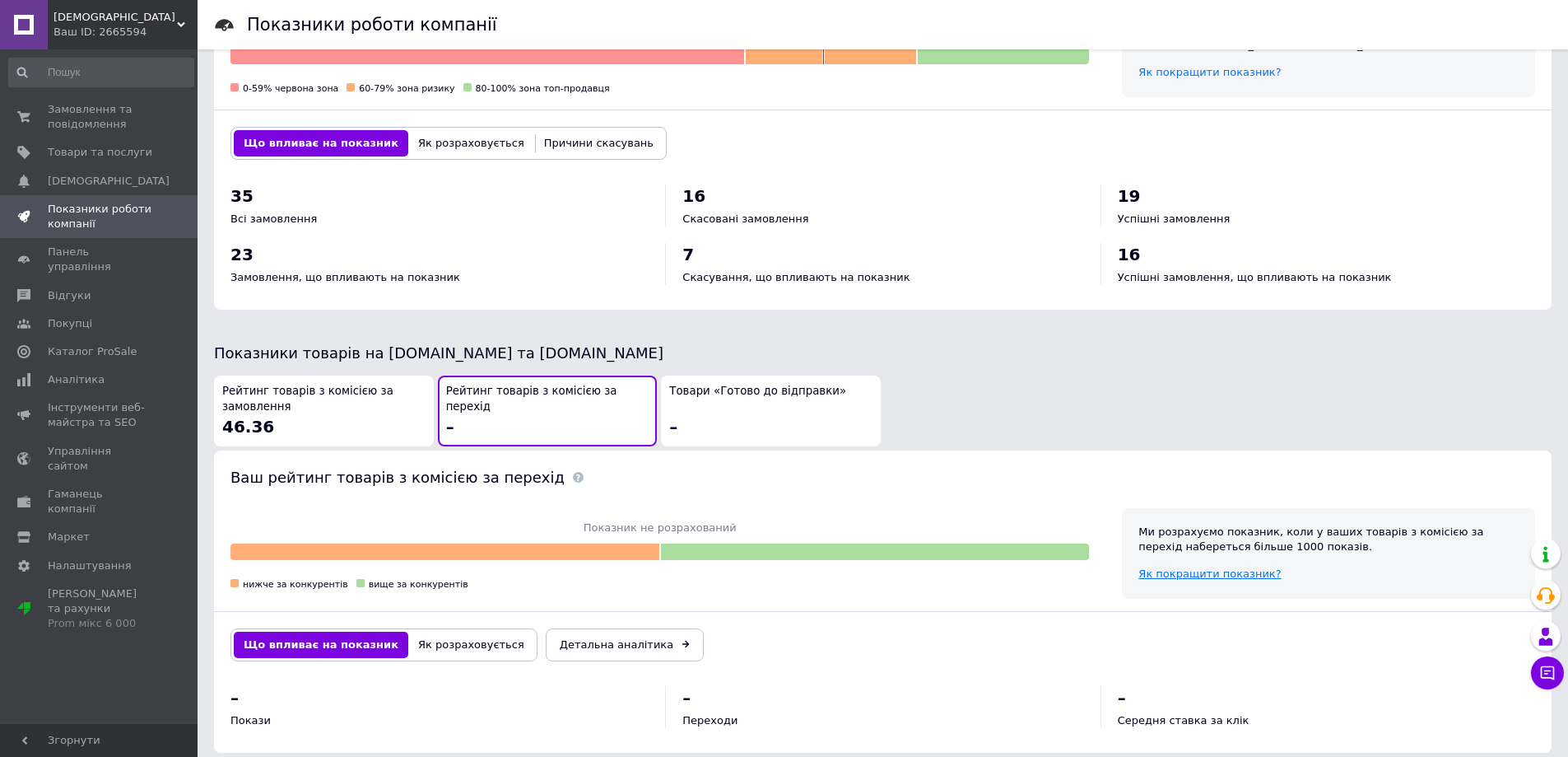
click at [1171, 568] on span "Як покращити показник?" at bounding box center [1210, 573] width 143 height 12
